Goal: Understand process/instructions

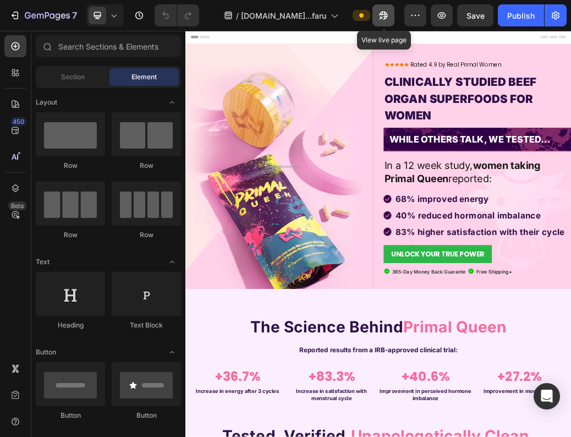
click at [379, 15] on icon "button" at bounding box center [383, 15] width 11 height 11
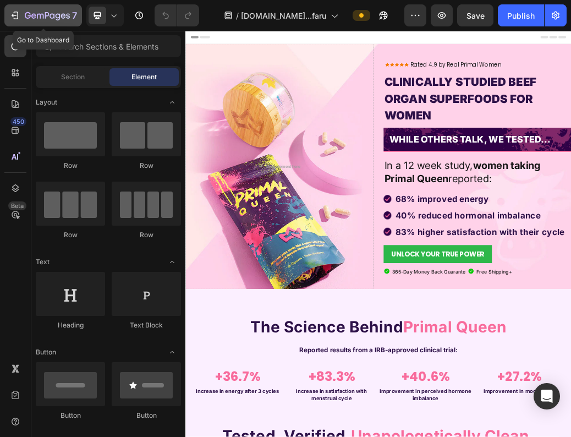
click at [37, 15] on icon "button" at bounding box center [40, 16] width 7 height 5
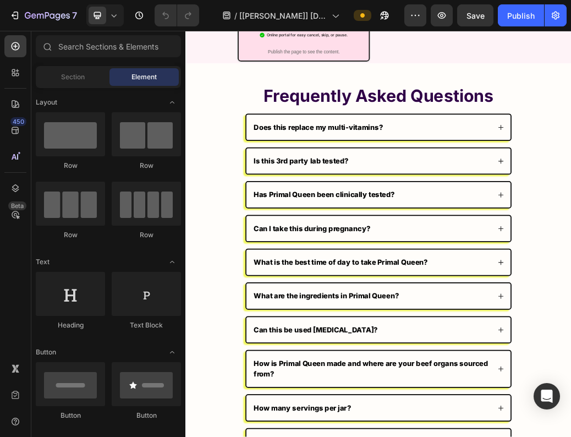
scroll to position [8211, 0]
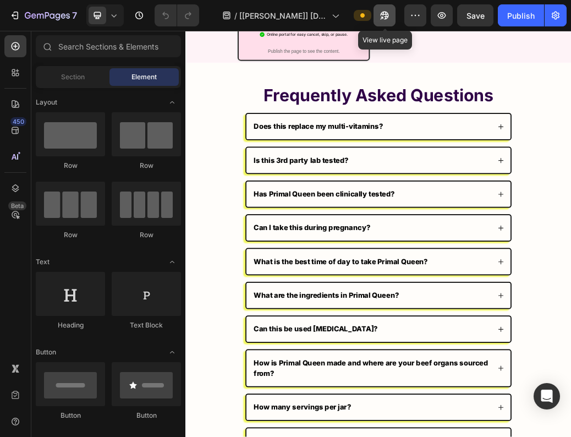
click at [387, 17] on icon "button" at bounding box center [384, 15] width 11 height 11
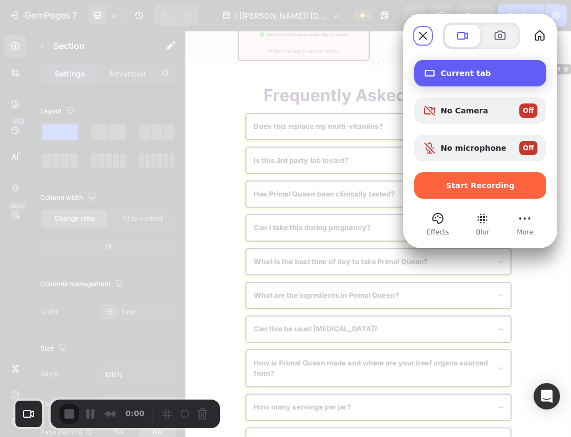
click at [483, 78] on div "Current tab" at bounding box center [480, 73] width 132 height 26
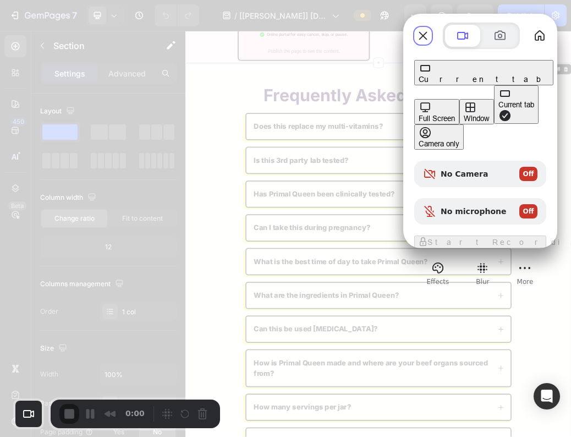
click at [464, 114] on div "Window" at bounding box center [477, 118] width 26 height 9
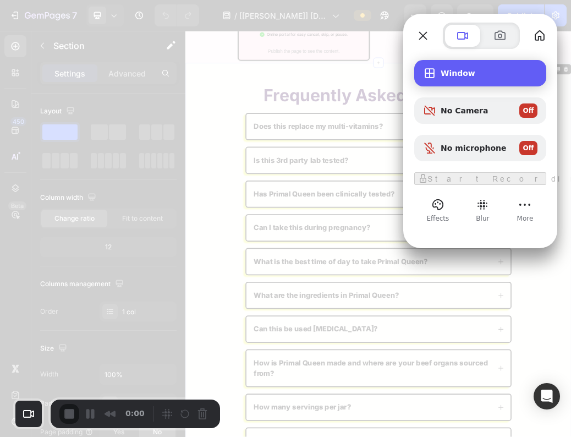
click at [441, 69] on span "Window" at bounding box center [489, 73] width 97 height 9
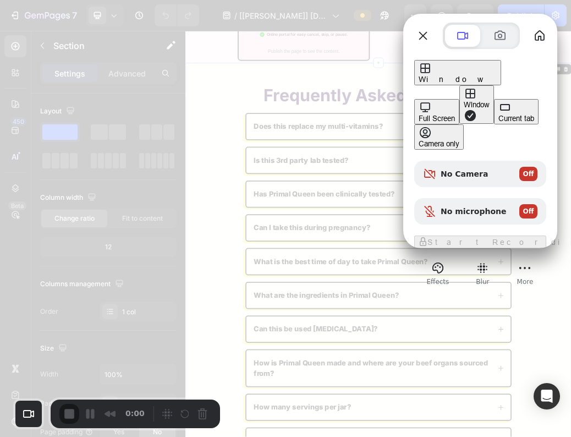
click at [498, 123] on div "Current tab" at bounding box center [516, 118] width 36 height 9
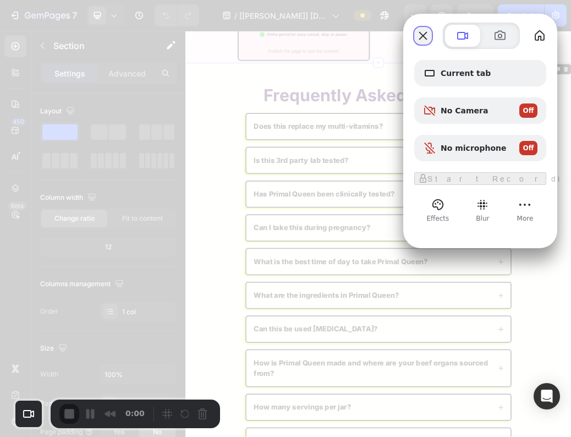
click at [430, 42] on button "Close" at bounding box center [423, 36] width 18 height 18
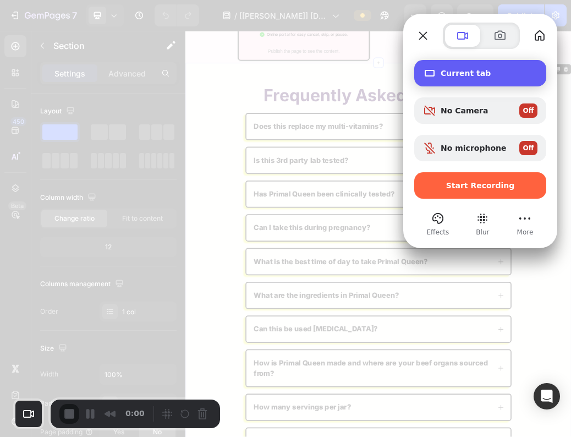
click at [458, 78] on div "Current tab" at bounding box center [480, 73] width 132 height 26
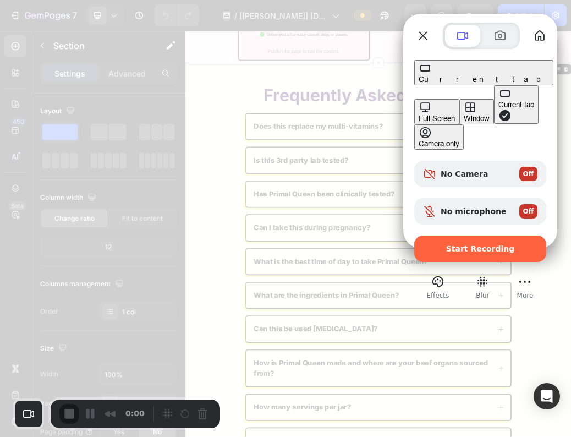
click at [464, 114] on div "Window" at bounding box center [477, 118] width 26 height 9
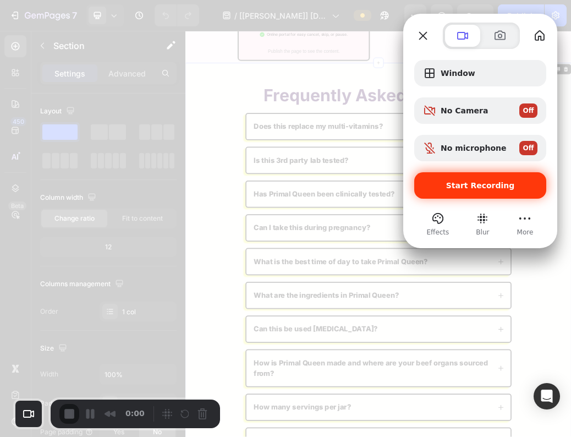
click at [469, 188] on span "Start Recording" at bounding box center [480, 185] width 69 height 9
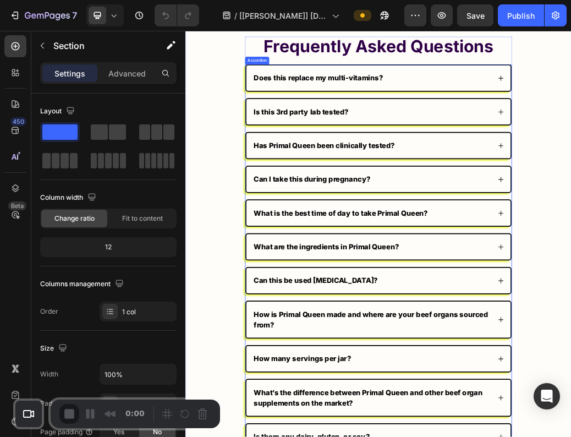
scroll to position [8271, 0]
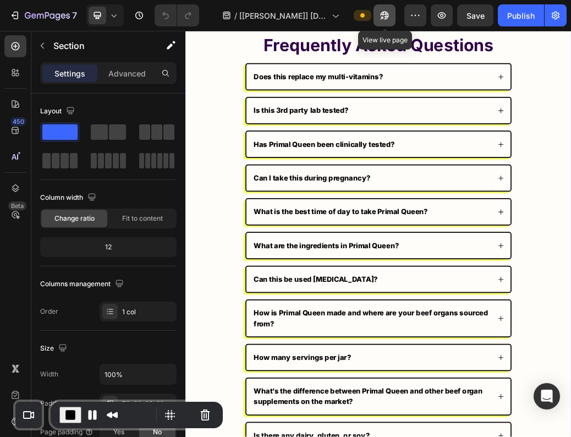
click at [383, 16] on icon "button" at bounding box center [384, 15] width 11 height 11
